Goal: Task Accomplishment & Management: Complete application form

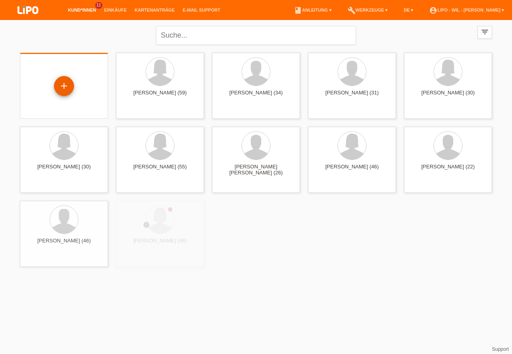
click at [68, 89] on div "+" at bounding box center [64, 86] width 20 height 20
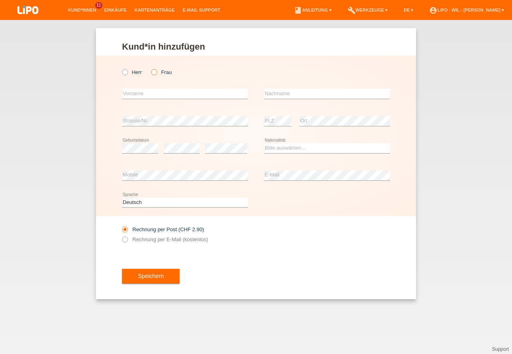
click at [150, 68] on icon at bounding box center [150, 68] width 0 height 0
click at [156, 74] on input "Frau" at bounding box center [153, 71] width 5 height 5
radio input "true"
click at [143, 96] on input "text" at bounding box center [185, 94] width 126 height 10
type input "Ines Rafaela"
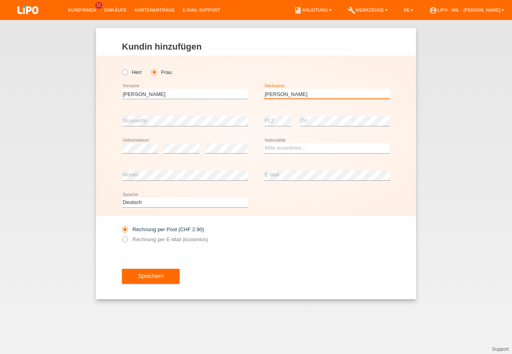
type input "[PERSON_NAME]"
click at [264, 143] on select "Bitte auswählen... Schweiz Deutschland Liechtenstein Österreich ------------ Af…" at bounding box center [327, 148] width 126 height 10
select select "PT"
click at [0, 0] on option "Portugal" at bounding box center [0, 0] width 0 height 0
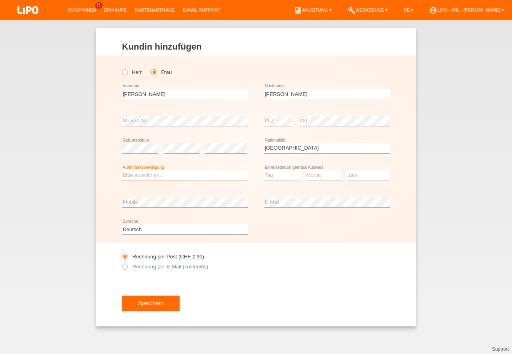
click at [122, 170] on select "Bitte auswählen... C B B - Flüchtlingsstatus Andere" at bounding box center [185, 175] width 126 height 10
select select "B"
click at [0, 0] on option "B" at bounding box center [0, 0] width 0 height 0
click at [264, 170] on select "Tag 01 02 03 04 05 06 07 08 09 10 11" at bounding box center [282, 175] width 36 height 10
select select "15"
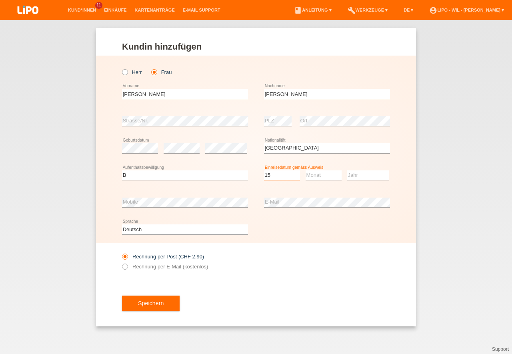
click at [0, 0] on option "15" at bounding box center [0, 0] width 0 height 0
click at [305, 170] on select "Monat 01 02 03 04 05 06 07 08 09 10 11" at bounding box center [323, 175] width 36 height 10
select select "08"
click at [0, 0] on option "08" at bounding box center [0, 0] width 0 height 0
click at [347, 170] on select "Jahr 2025 2024 2023 2022 2021 2020 2019 2018 2017 2016 2015 2014 2013 2012 2011…" at bounding box center [368, 175] width 42 height 10
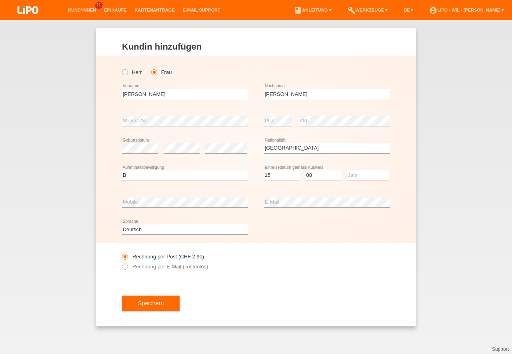
select select "2023"
click at [0, 0] on option "2023" at bounding box center [0, 0] width 0 height 0
click at [162, 268] on label "Rechnung per E-Mail (kostenlos)" at bounding box center [165, 267] width 86 height 6
click at [127, 268] on input "Rechnung per E-Mail (kostenlos)" at bounding box center [124, 269] width 5 height 10
radio input "true"
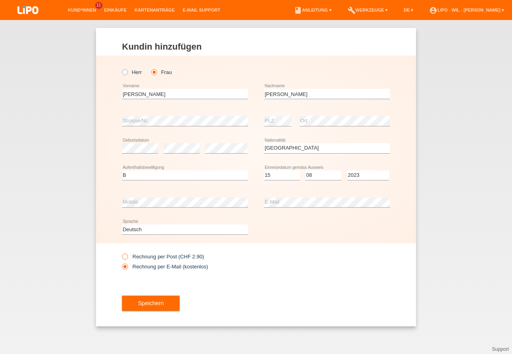
click at [158, 257] on label "Rechnung per Post (CHF 2.90)" at bounding box center [163, 257] width 82 height 6
click at [127, 257] on input "Rechnung per Post (CHF 2.90)" at bounding box center [124, 259] width 5 height 10
radio input "true"
click at [150, 303] on span "Speichern" at bounding box center [151, 303] width 26 height 6
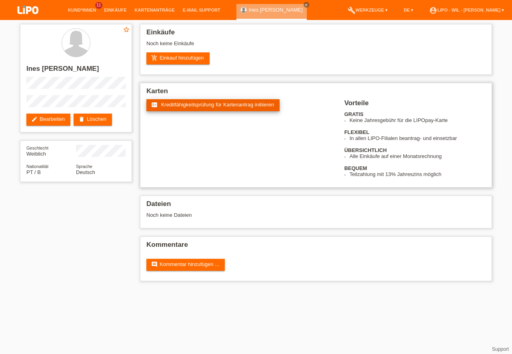
click at [227, 109] on link "fact_check Kreditfähigkeitsprüfung für Kartenantrag initiieren" at bounding box center [212, 105] width 133 height 12
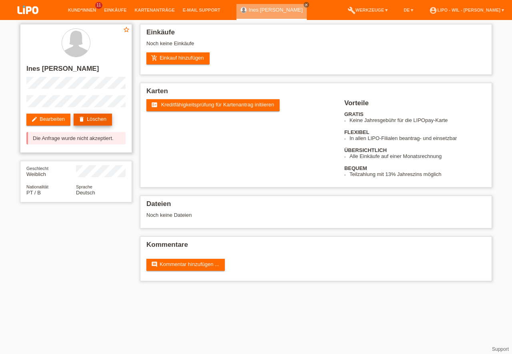
click at [95, 122] on link "delete Löschen" at bounding box center [93, 120] width 38 height 12
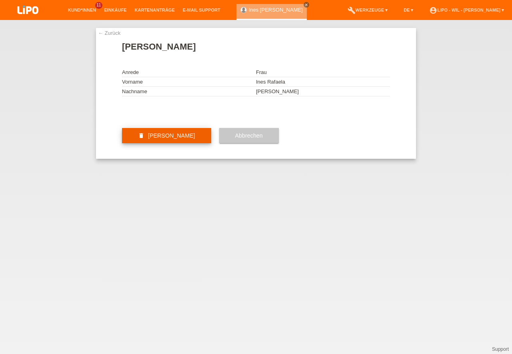
click at [176, 139] on span "Kundin löschen" at bounding box center [171, 135] width 47 height 6
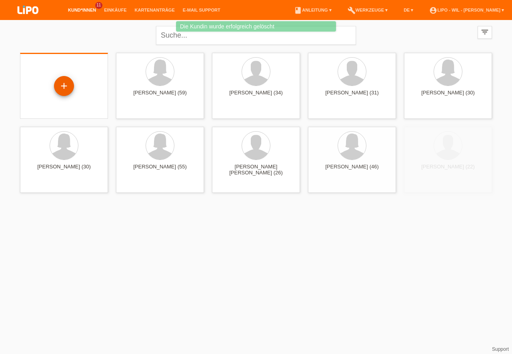
click at [66, 85] on div "+" at bounding box center [64, 86] width 20 height 20
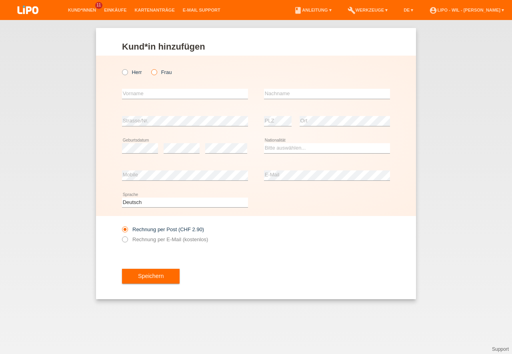
click at [165, 72] on label "Frau" at bounding box center [161, 72] width 20 height 6
click at [156, 72] on input "Frau" at bounding box center [153, 71] width 5 height 5
radio input "true"
click at [142, 96] on input "text" at bounding box center [185, 94] width 126 height 10
type input "Ines Rafaela"
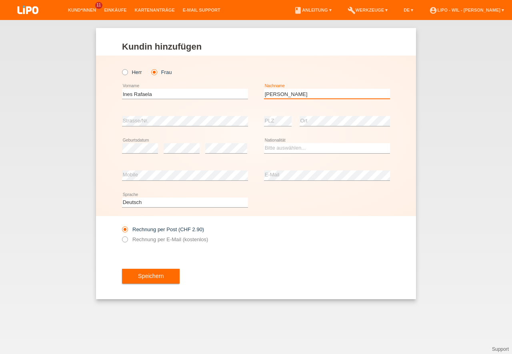
type input "[PERSON_NAME]"
click at [264, 143] on select "Bitte auswählen... Schweiz Deutschland Liechtenstein Österreich ------------ Af…" at bounding box center [327, 148] width 126 height 10
select select "PT"
click at [0, 0] on option "Portugal" at bounding box center [0, 0] width 0 height 0
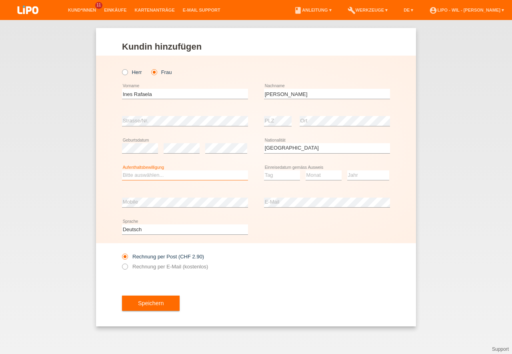
click at [122, 170] on select "Bitte auswählen... C B B - Flüchtlingsstatus Andere" at bounding box center [185, 175] width 126 height 10
select select "B"
click at [0, 0] on option "B" at bounding box center [0, 0] width 0 height 0
click at [264, 170] on select "Tag 01 02 03 04 05 06 07 08 09 10 11" at bounding box center [282, 175] width 36 height 10
select select "15"
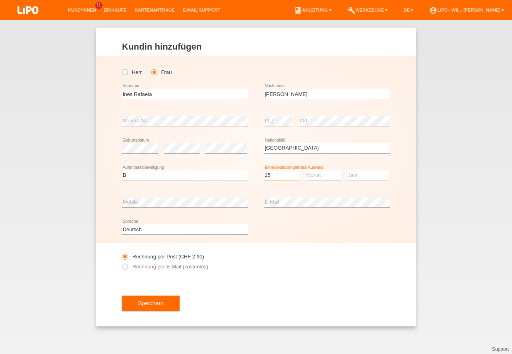
click at [0, 0] on option "15" at bounding box center [0, 0] width 0 height 0
click at [305, 170] on select "Monat 01 02 03 04 05 06 07 08 09 10 11" at bounding box center [323, 175] width 36 height 10
select select "08"
click at [0, 0] on option "08" at bounding box center [0, 0] width 0 height 0
click at [347, 170] on select "Jahr 2025 2024 2023 2022 2021 2020 2019 2018 2017 2016 2015 2014 2013 2012 2011…" at bounding box center [368, 175] width 42 height 10
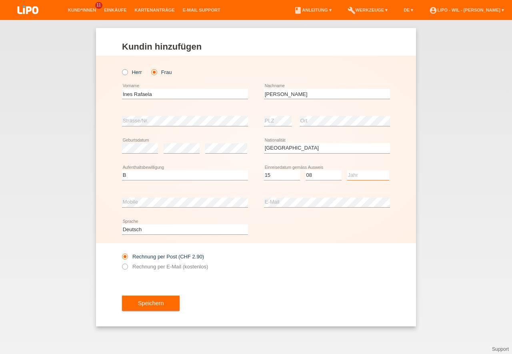
select select "2023"
click at [0, 0] on option "2023" at bounding box center [0, 0] width 0 height 0
click at [145, 305] on span "Speichern" at bounding box center [151, 303] width 26 height 6
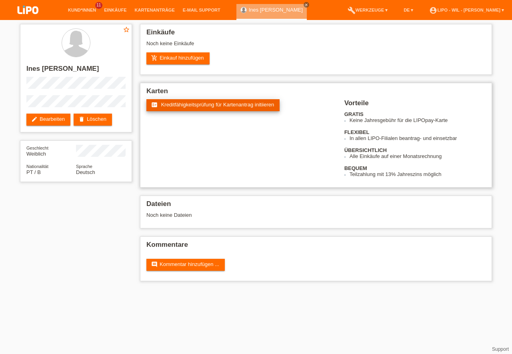
click at [182, 102] on span "Kreditfähigkeitsprüfung für Kartenantrag initiieren" at bounding box center [217, 105] width 113 height 6
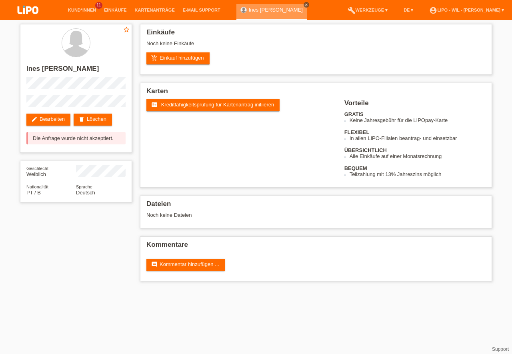
click at [308, 5] on icon "close" at bounding box center [306, 5] width 4 height 4
click at [451, 10] on link "account_circle LIPO - Wil - [PERSON_NAME] ▾" at bounding box center [466, 10] width 83 height 5
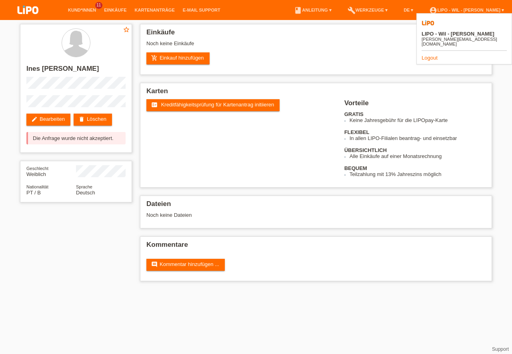
click at [428, 55] on link "Logout" at bounding box center [429, 58] width 16 height 6
